Goal: Task Accomplishment & Management: Complete application form

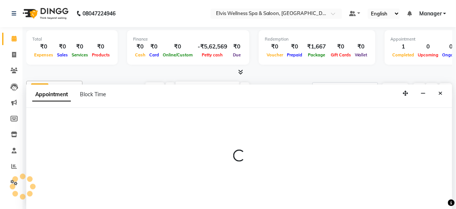
select select "89115"
select select "600"
select select "tentative"
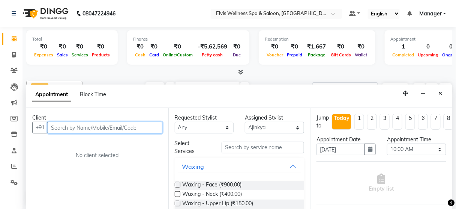
type input "9"
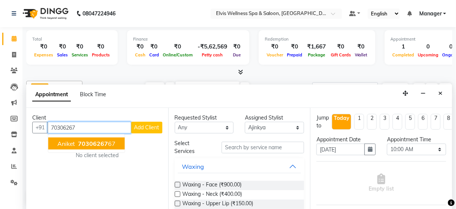
click at [108, 146] on button "[PERSON_NAME] 70306267 67" at bounding box center [86, 143] width 77 height 12
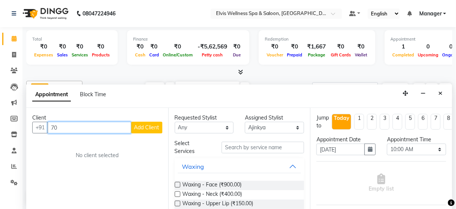
type input "7"
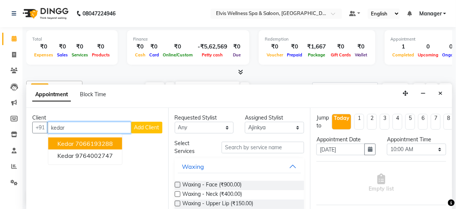
click at [102, 140] on ngb-highlight "7066193288" at bounding box center [95, 144] width 38 height 8
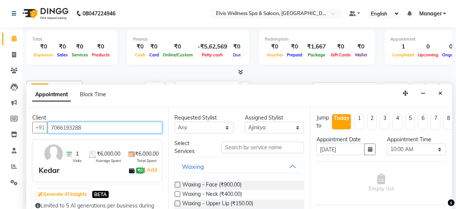
drag, startPoint x: 98, startPoint y: 129, endPoint x: 0, endPoint y: 173, distance: 107.5
click at [0, 173] on app-home "08047224946 Select Location × Elvis Wellness Spa & Saloon, Kalyaninagar Central…" at bounding box center [228, 105] width 456 height 210
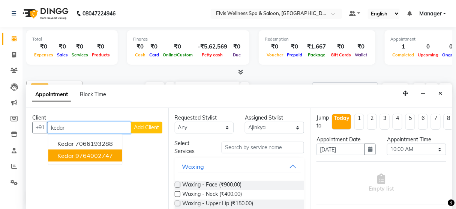
click at [78, 155] on ngb-highlight "9764002747" at bounding box center [95, 156] width 38 height 8
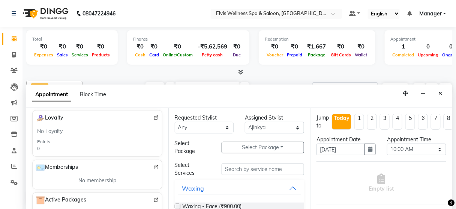
scroll to position [247, 0]
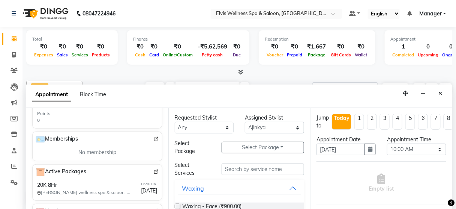
type input "9764002747"
click at [153, 169] on img at bounding box center [156, 172] width 6 height 6
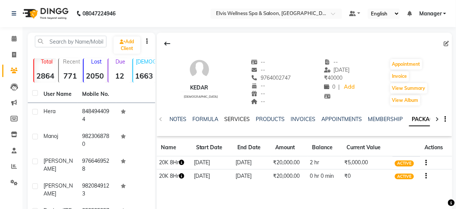
click at [227, 119] on link "SERVICES" at bounding box center [238, 119] width 26 height 7
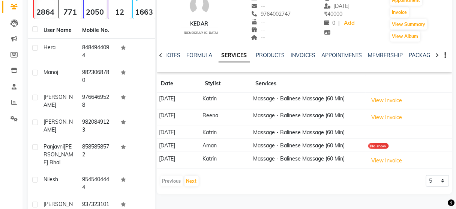
scroll to position [65, 0]
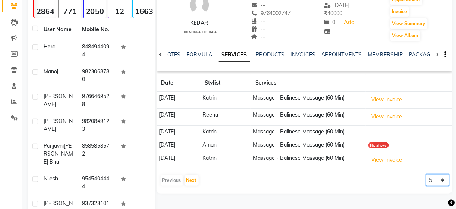
click at [432, 177] on select "5 10 50 100 500" at bounding box center [437, 180] width 23 height 12
select select "100"
click at [426, 174] on select "5 10 50 100 500" at bounding box center [437, 180] width 23 height 12
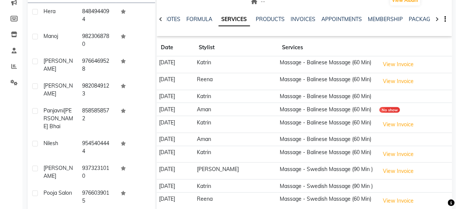
scroll to position [101, 0]
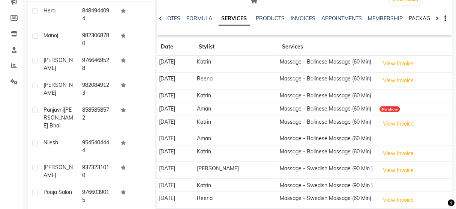
click at [413, 18] on link "PACKAGES" at bounding box center [423, 18] width 28 height 7
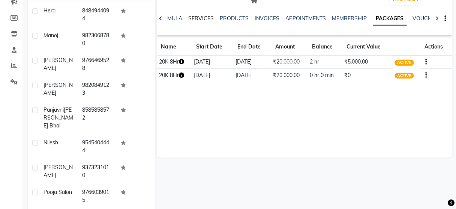
click at [202, 18] on link "SERVICES" at bounding box center [202, 18] width 26 height 7
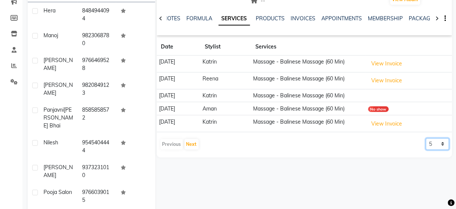
click at [431, 143] on select "5 10 50 100 500" at bounding box center [437, 144] width 23 height 12
select select "50"
click at [426, 138] on select "5 10 50 100 500" at bounding box center [437, 144] width 23 height 12
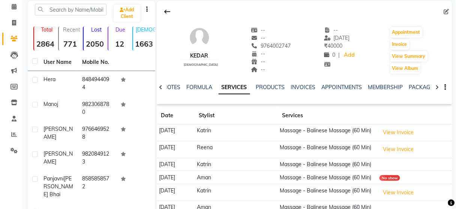
scroll to position [29, 0]
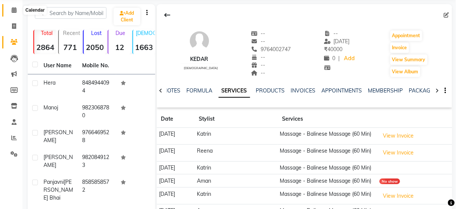
click at [12, 9] on icon at bounding box center [14, 10] width 5 height 6
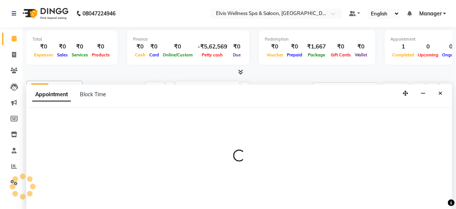
select select "39956"
select select "540"
select select "tentative"
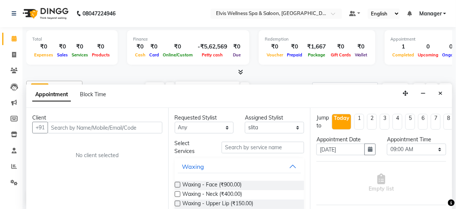
click at [78, 122] on input "text" at bounding box center [105, 128] width 115 height 12
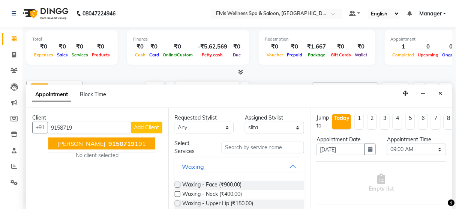
click at [109, 141] on span "9158719" at bounding box center [122, 144] width 26 height 8
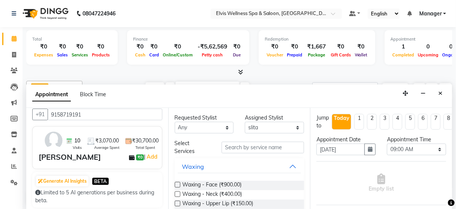
scroll to position [12, 0]
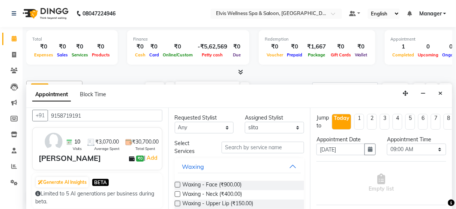
click at [96, 119] on input "9158719191" at bounding box center [105, 116] width 115 height 12
click at [66, 111] on input "9158719191" at bounding box center [105, 116] width 115 height 12
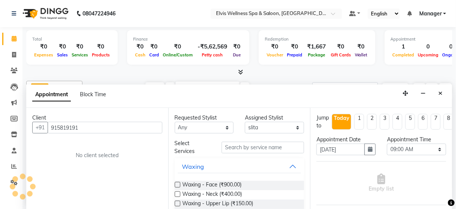
scroll to position [0, 0]
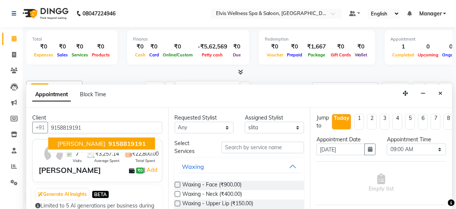
click at [109, 143] on span "9158819191" at bounding box center [128, 144] width 38 height 8
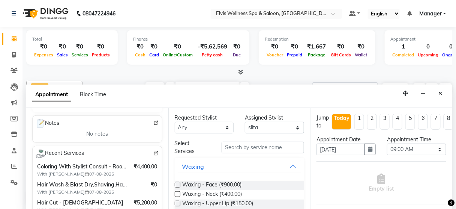
scroll to position [108, 0]
type input "9158819191"
click at [153, 150] on img at bounding box center [156, 153] width 6 height 6
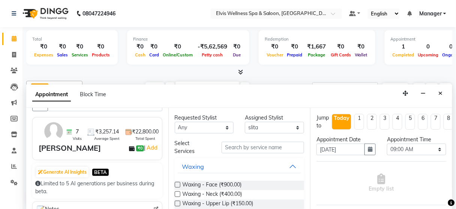
scroll to position [20, 0]
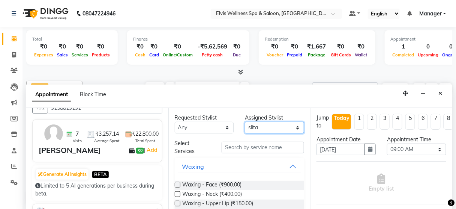
click at [269, 128] on select "Select Aien Ajinkya Ajo Aman among Anju Anna baner staff Bepeto Bunty Chaitali …" at bounding box center [274, 128] width 59 height 12
click at [255, 135] on div "Requested Stylist Any Aien Ajinkya Ajo Aman among Anju Anna baner staff Bepeto …" at bounding box center [239, 159] width 142 height 102
click at [262, 125] on select "Select Aien Ajinkya Ajo Aman among Anju Anna baner staff Bepeto Bunty Chaitali …" at bounding box center [274, 128] width 59 height 12
select select "59835"
click at [245, 122] on select "Select Aien Ajinkya Ajo Aman among Anju Anna baner staff Bepeto Bunty Chaitali …" at bounding box center [274, 128] width 59 height 12
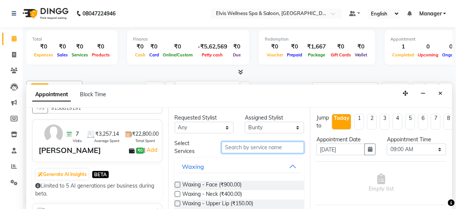
click at [245, 147] on input "text" at bounding box center [263, 147] width 83 height 12
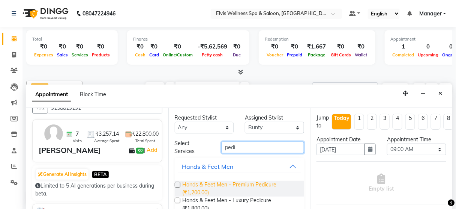
type input "pedi"
click at [242, 183] on span "Hands & Feet Men - Premium Pedicure (₹1,200.00)" at bounding box center [241, 188] width 116 height 16
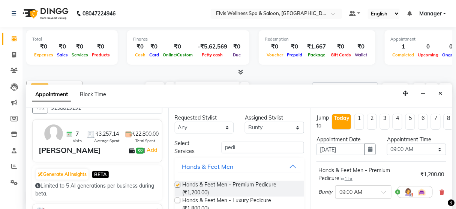
checkbox input "false"
click at [267, 130] on select "Select Aien Ajinkya Ajo Aman among Anju Anna baner staff Bepeto Bunty Chaitali …" at bounding box center [274, 128] width 59 height 12
select select "39958"
click at [245, 122] on select "Select Aien Ajinkya Ajo Aman among Anju Anna baner staff Bepeto Bunty Chaitali …" at bounding box center [274, 128] width 59 height 12
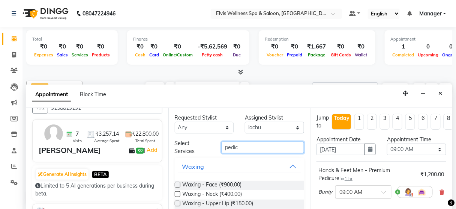
click at [248, 141] on input "pedic" at bounding box center [263, 147] width 83 height 12
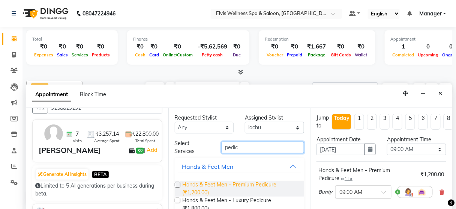
type input "pedic"
click at [246, 184] on span "Hands & Feet Men - Premium Pedicure (₹1,200.00)" at bounding box center [241, 188] width 116 height 16
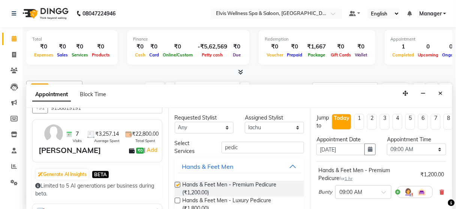
checkbox input "false"
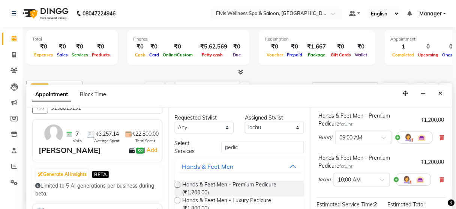
scroll to position [55, 0]
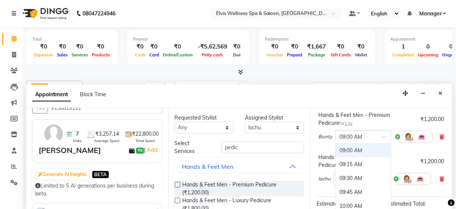
click at [378, 133] on div at bounding box center [364, 136] width 56 height 8
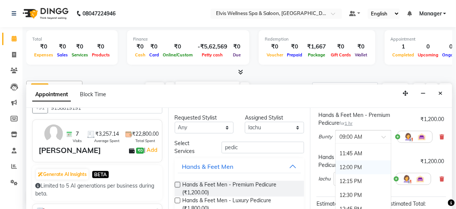
scroll to position [150, 0]
click at [352, 194] on div "12:30 PM" at bounding box center [364, 195] width 56 height 14
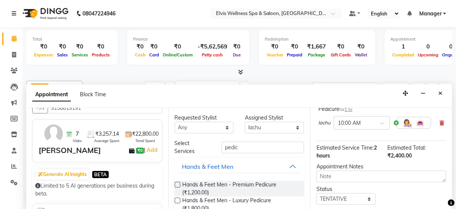
scroll to position [111, 0]
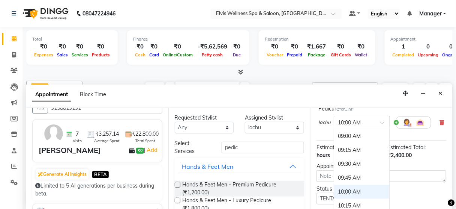
click at [378, 122] on div at bounding box center [362, 122] width 56 height 8
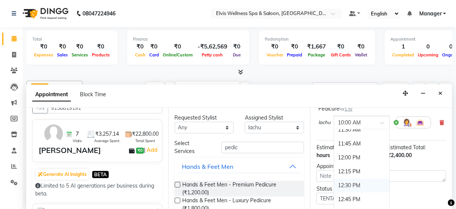
scroll to position [147, 0]
click at [344, 182] on div "12:30 PM" at bounding box center [362, 183] width 56 height 14
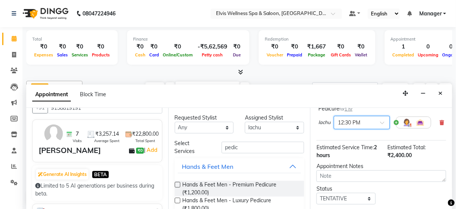
scroll to position [171, 0]
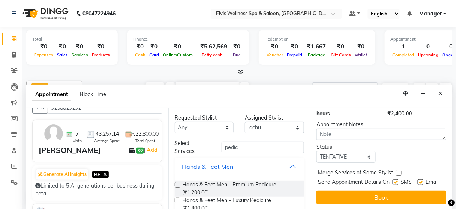
click at [393, 179] on label at bounding box center [396, 182] width 6 height 6
click at [393, 180] on input "checkbox" at bounding box center [395, 182] width 5 height 5
checkbox input "false"
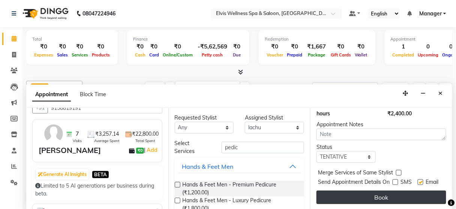
click at [389, 190] on button "Book" at bounding box center [382, 197] width 130 height 14
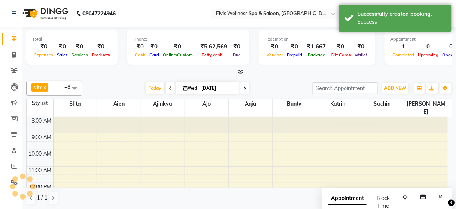
scroll to position [0, 0]
click at [443, 198] on icon "Close" at bounding box center [441, 196] width 4 height 5
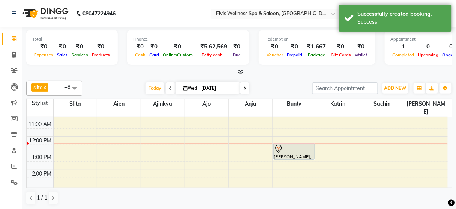
scroll to position [47, 0]
click at [74, 88] on span at bounding box center [74, 88] width 15 height 14
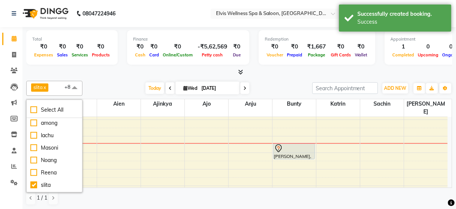
scroll to position [62, 0]
click at [53, 137] on div "lachu" at bounding box center [54, 136] width 48 height 8
checkbox input "true"
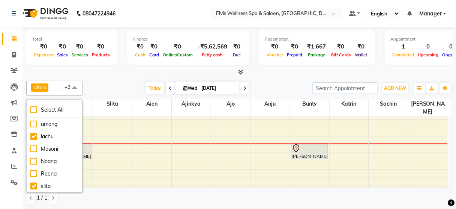
click at [95, 86] on div "Today Wed 03-09-2025" at bounding box center [197, 88] width 222 height 11
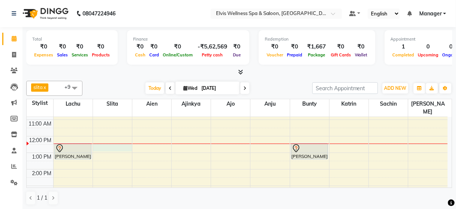
click at [120, 138] on div "8:00 AM 9:00 AM 10:00 AM 11:00 AM 12:00 PM 1:00 PM 2:00 PM 3:00 PM 4:00 PM 5:00…" at bounding box center [237, 185] width 421 height 231
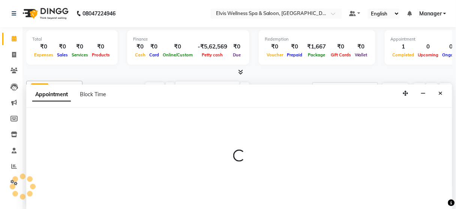
scroll to position [0, 0]
select select "39956"
select select "750"
select select "tentative"
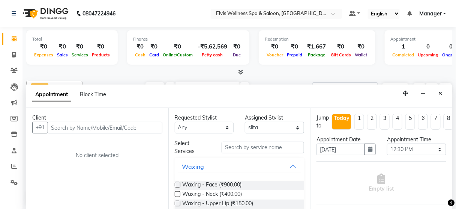
click at [86, 125] on input "text" at bounding box center [105, 128] width 115 height 12
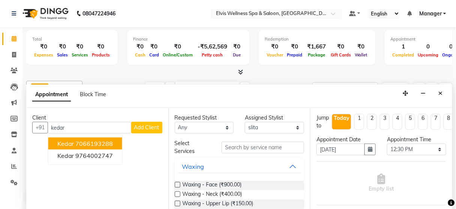
click at [88, 142] on ngb-highlight "7066193288" at bounding box center [95, 144] width 38 height 8
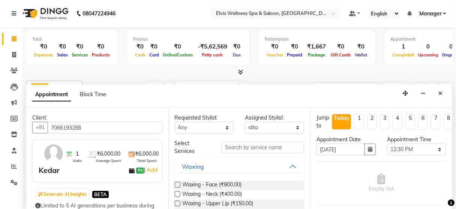
drag, startPoint x: 95, startPoint y: 125, endPoint x: 17, endPoint y: 126, distance: 78.8
click at [17, 126] on app-home "08047224946 Select Location × Elvis Wellness Spa & Saloon, Kalyaninagar Central…" at bounding box center [228, 105] width 456 height 210
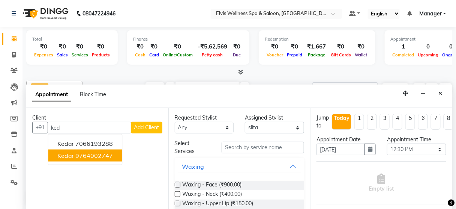
click at [80, 152] on ngb-highlight "9764002747" at bounding box center [95, 156] width 38 height 8
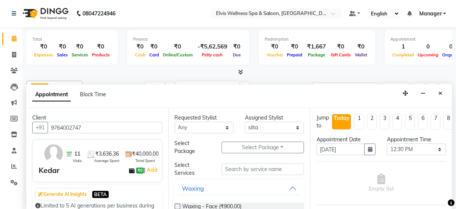
type input "9764002747"
click at [260, 166] on input "text" at bounding box center [263, 169] width 83 height 12
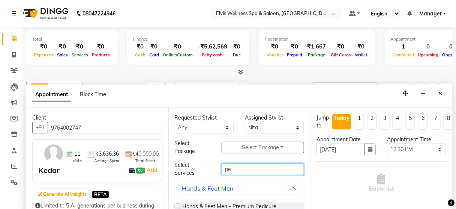
type input "p"
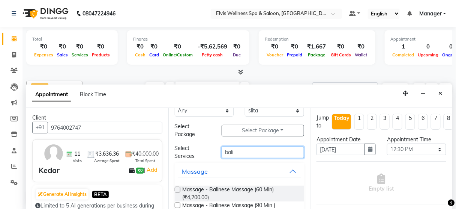
scroll to position [18, 0]
type input "bali"
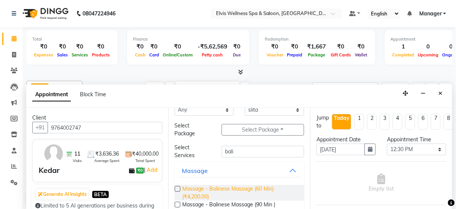
click at [264, 185] on span "Massage - Balinese Massage (60 Min) (₹4,200.00)" at bounding box center [241, 193] width 116 height 16
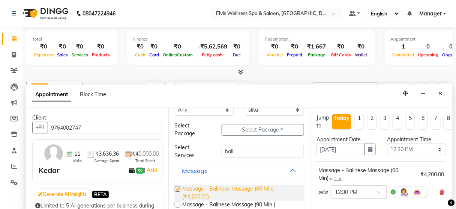
checkbox input "false"
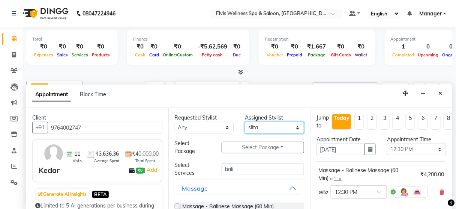
click at [268, 130] on select "Select Aien Ajinkya Ajo Aman among Anju Anna baner staff Bepeto Bunty Chaitali …" at bounding box center [274, 128] width 59 height 12
select select "89118"
click at [245, 122] on select "Select Aien Ajinkya Ajo Aman among Anju Anna baner staff Bepeto Bunty Chaitali …" at bounding box center [274, 128] width 59 height 12
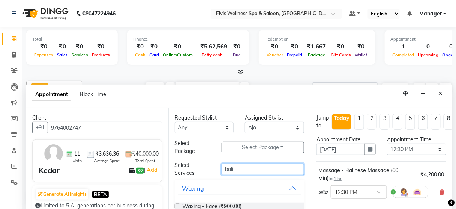
click at [252, 168] on input "bali" at bounding box center [263, 169] width 83 height 12
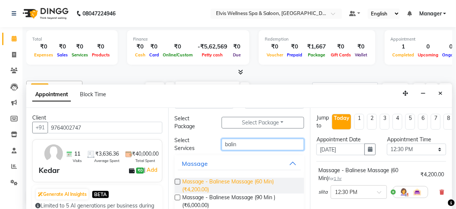
type input "balin"
click at [254, 183] on span "Massage - Balinese Massage (60 Min) (₹4,200.00)" at bounding box center [241, 185] width 116 height 16
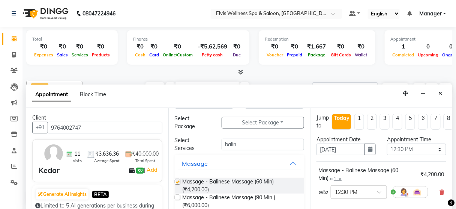
checkbox input "false"
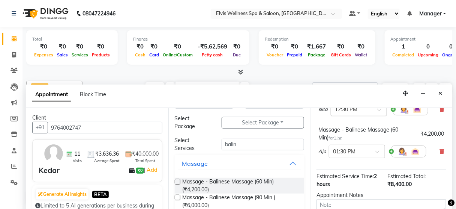
scroll to position [83, 0]
click at [369, 149] on div at bounding box center [357, 150] width 56 height 8
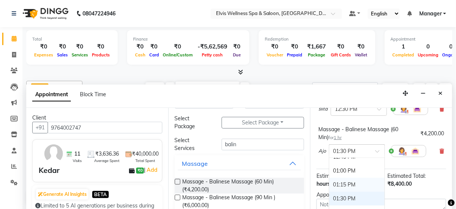
scroll to position [189, 0]
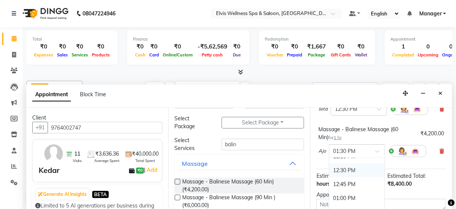
click at [339, 166] on div "12:30 PM" at bounding box center [357, 170] width 56 height 14
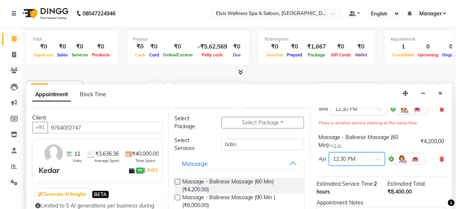
scroll to position [171, 0]
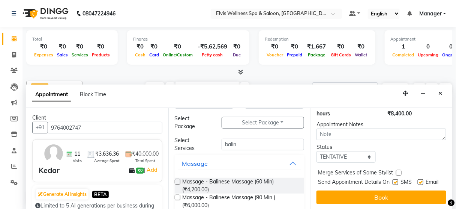
click at [393, 179] on label at bounding box center [396, 182] width 6 height 6
click at [393, 180] on input "checkbox" at bounding box center [395, 182] width 5 height 5
checkbox input "false"
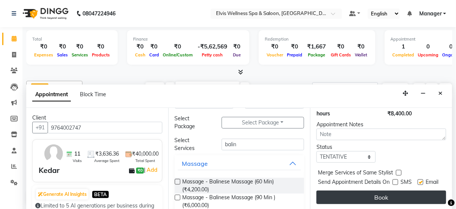
click at [388, 193] on button "Book" at bounding box center [382, 197] width 130 height 14
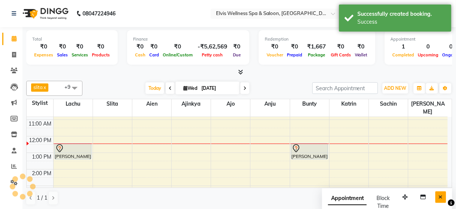
scroll to position [0, 0]
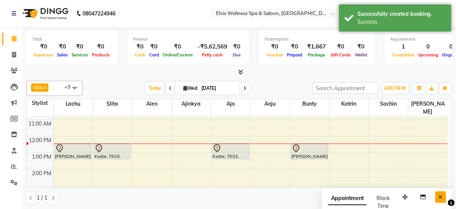
click at [442, 194] on icon "Close" at bounding box center [441, 196] width 4 height 5
